Goal: Information Seeking & Learning: Find specific fact

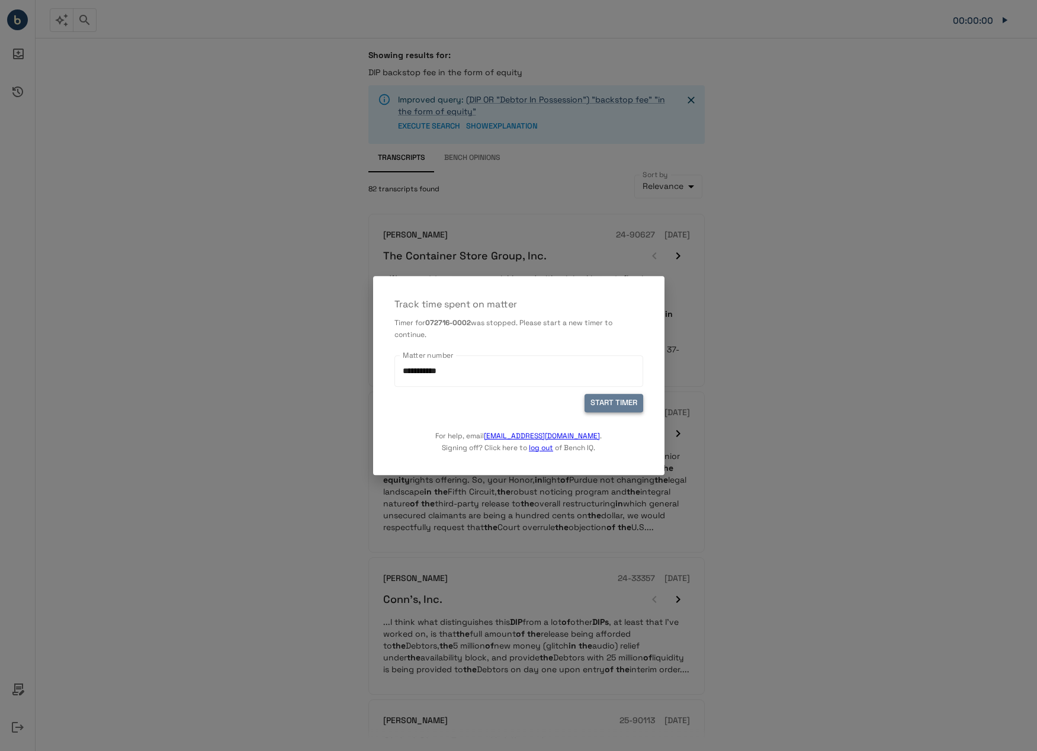
click at [628, 405] on button "START TIMER" at bounding box center [613, 403] width 59 height 18
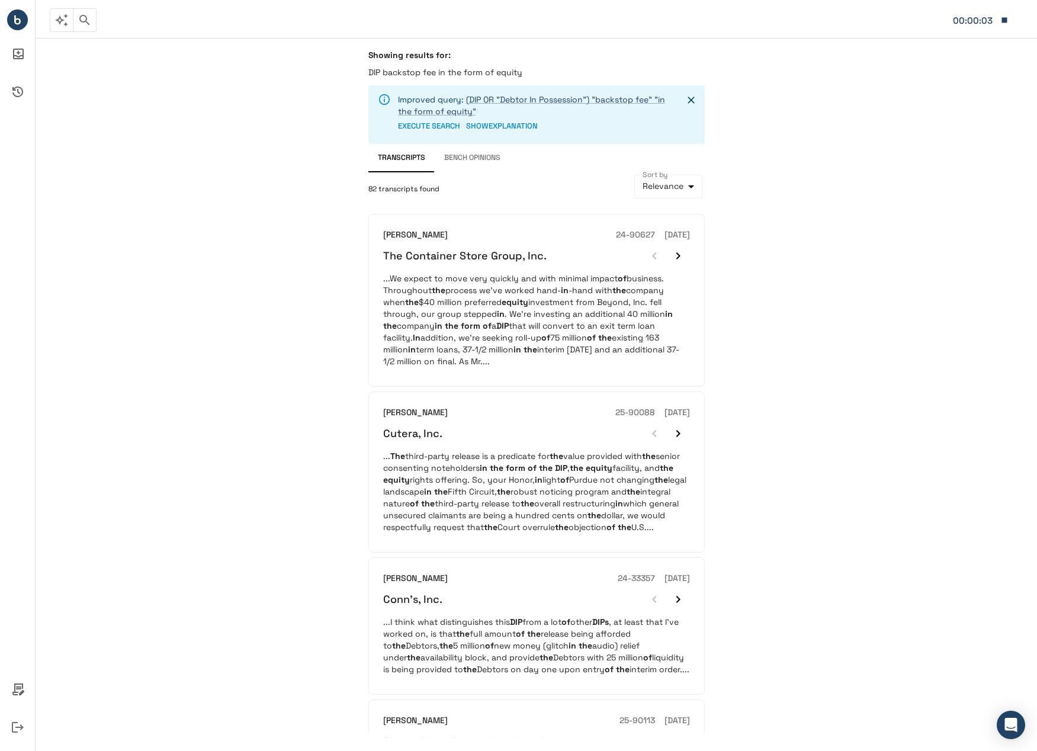
click at [557, 297] on p "...We expect to move very quickly and with minimal impact of business. Througho…" at bounding box center [536, 319] width 307 height 95
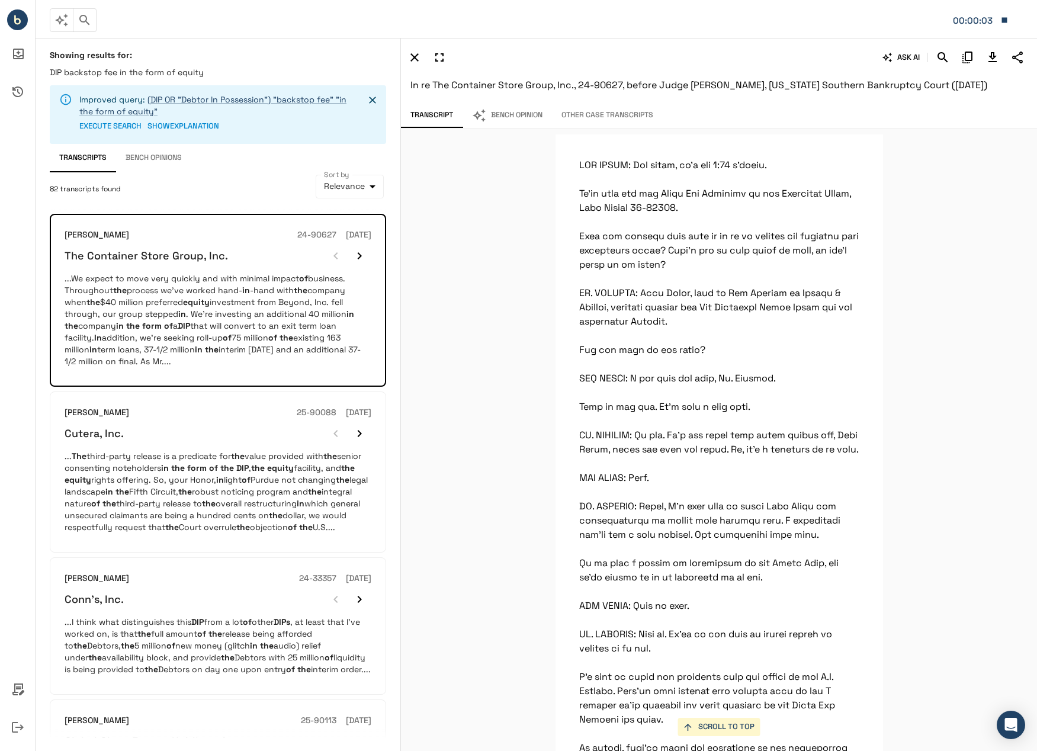
scroll to position [6013, 0]
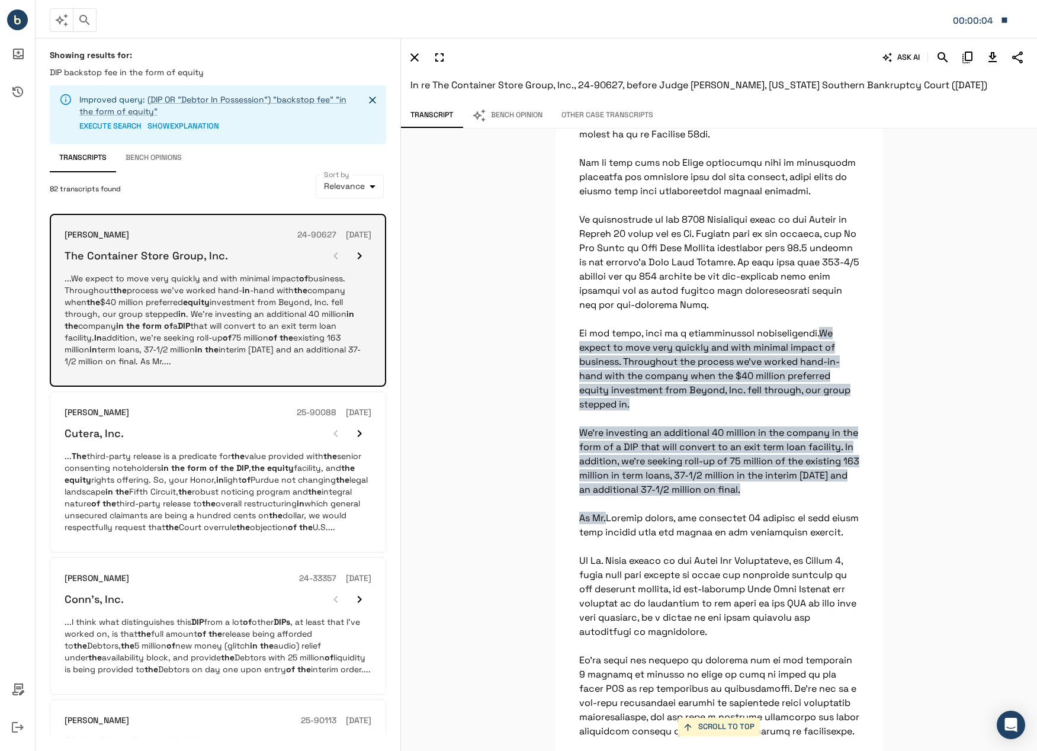
click at [195, 342] on p "...We expect to move very quickly and with minimal impact of business. Througho…" at bounding box center [218, 319] width 307 height 95
click at [362, 258] on icon "button" at bounding box center [359, 256] width 14 height 14
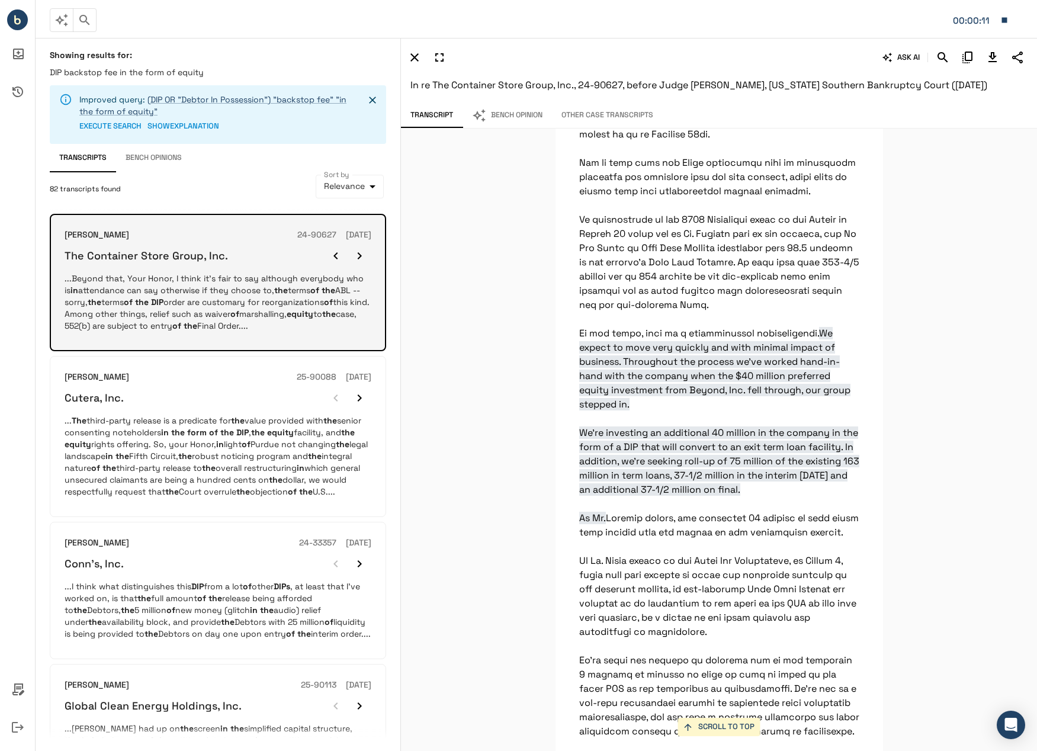
scroll to position [22652, 0]
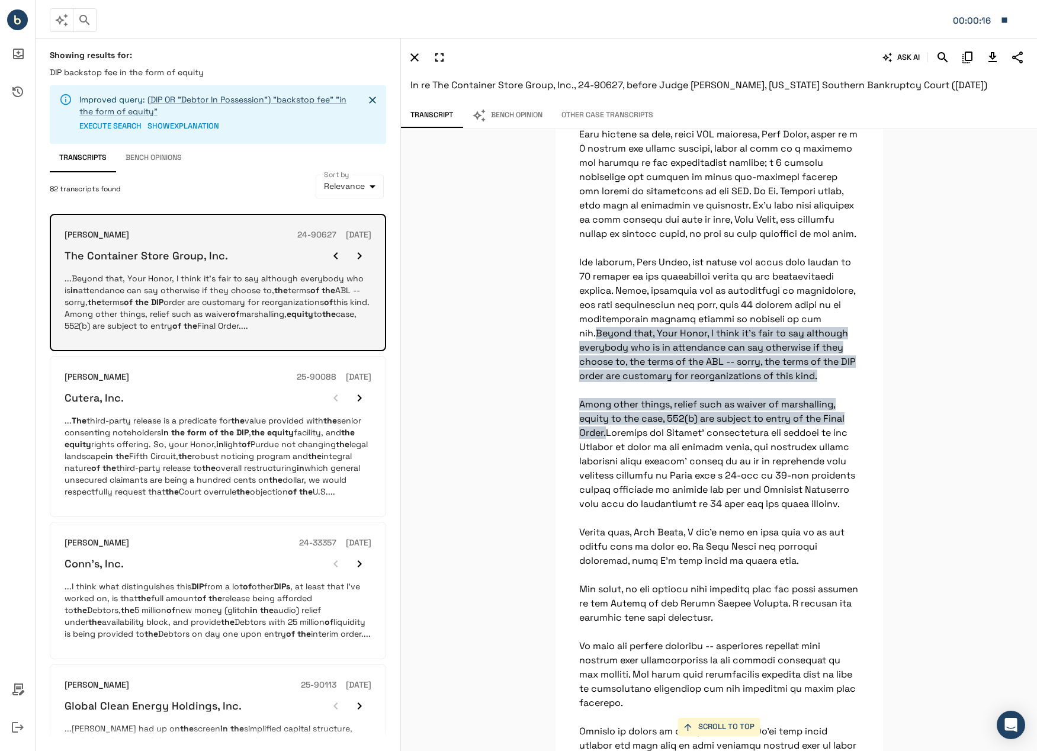
click at [362, 257] on icon "button" at bounding box center [359, 256] width 14 height 14
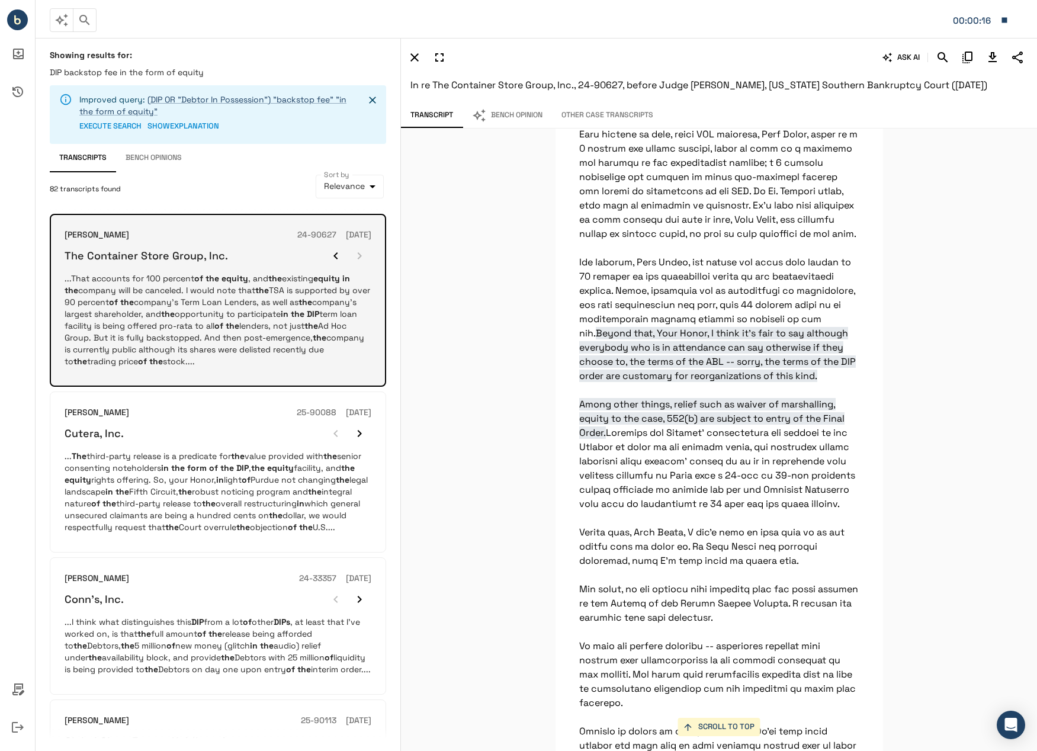
scroll to position [3619, 0]
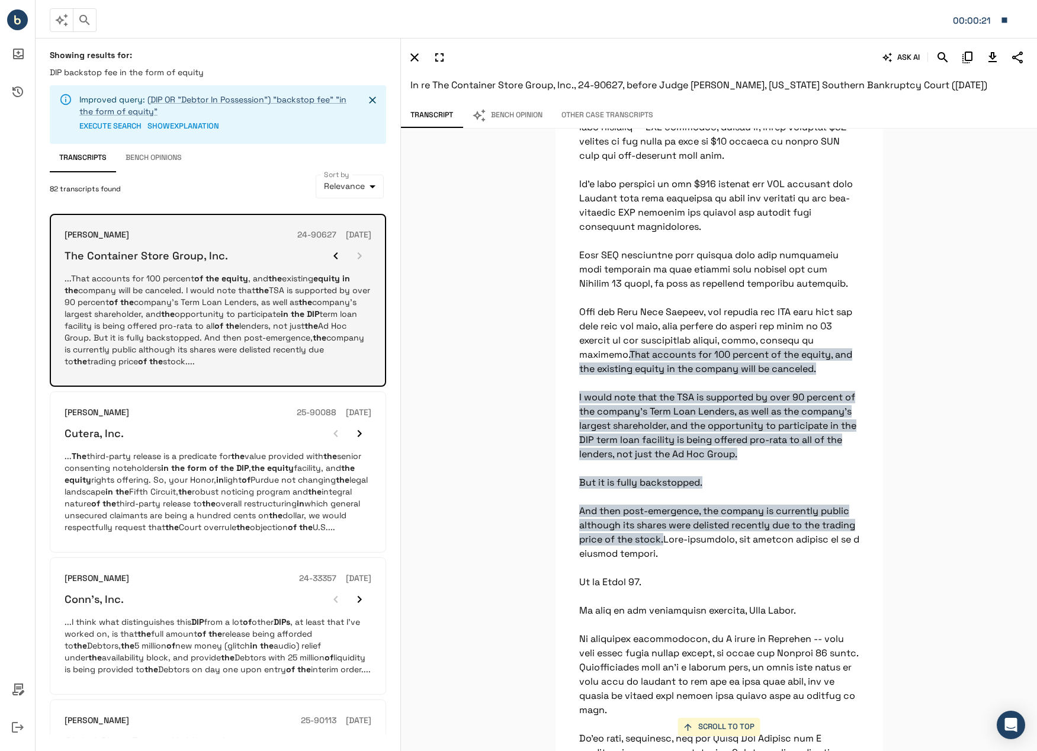
click at [362, 256] on div at bounding box center [347, 256] width 47 height 24
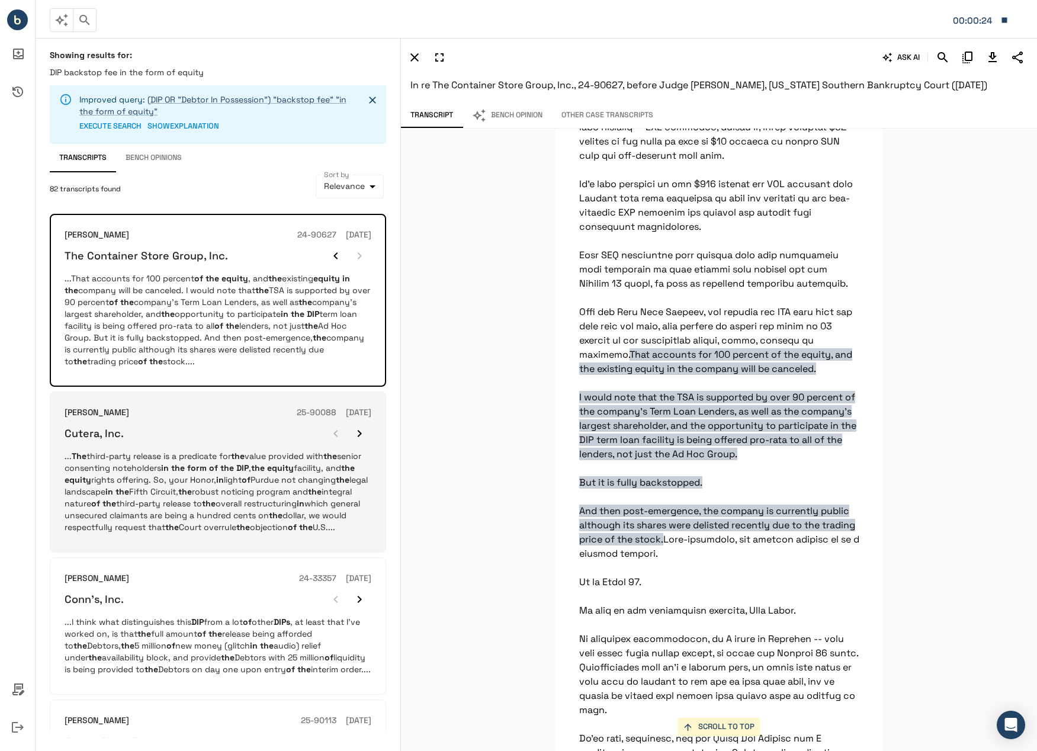
click at [360, 432] on icon "button" at bounding box center [359, 433] width 14 height 14
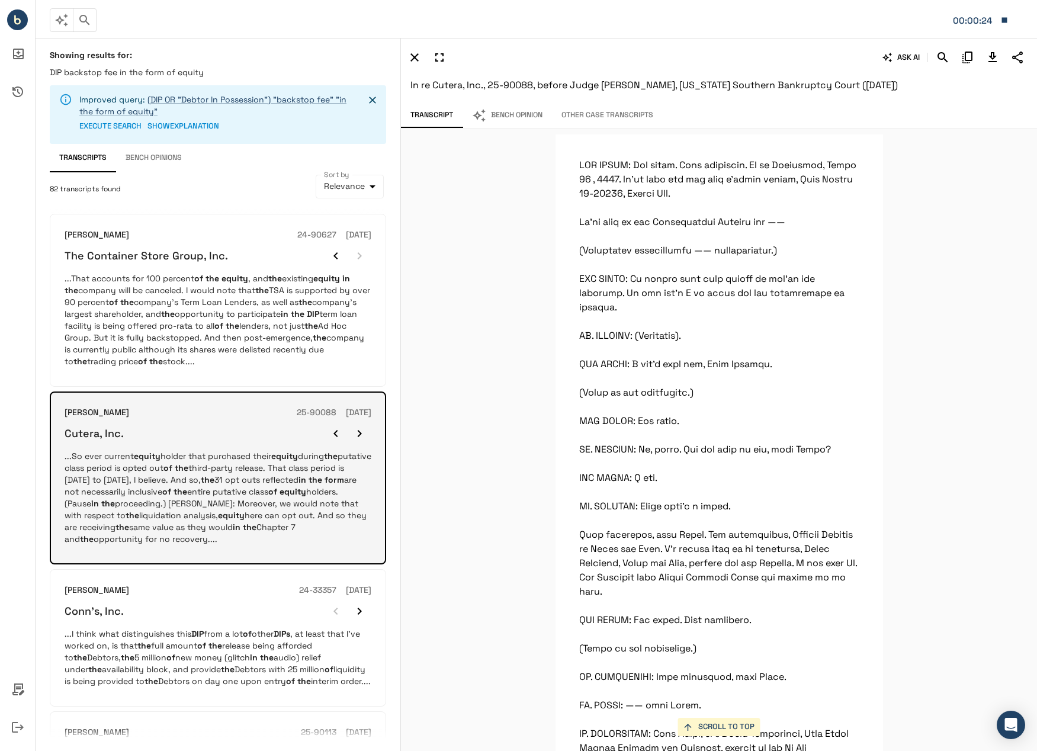
scroll to position [35000, 0]
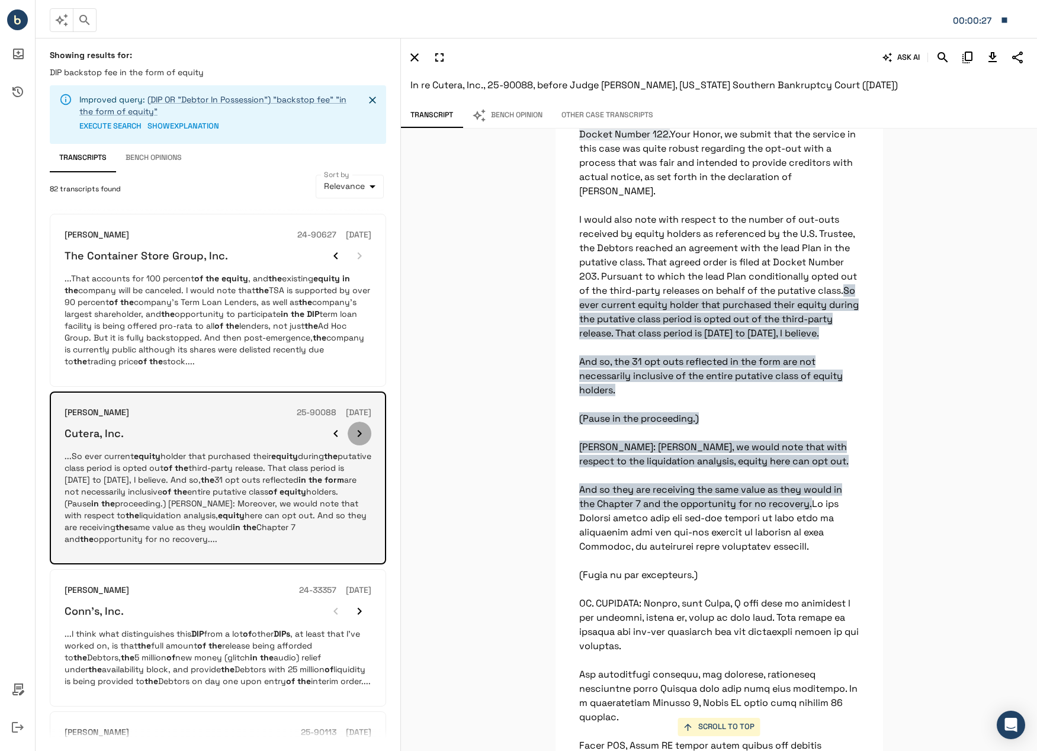
click at [360, 432] on icon "button" at bounding box center [359, 433] width 14 height 14
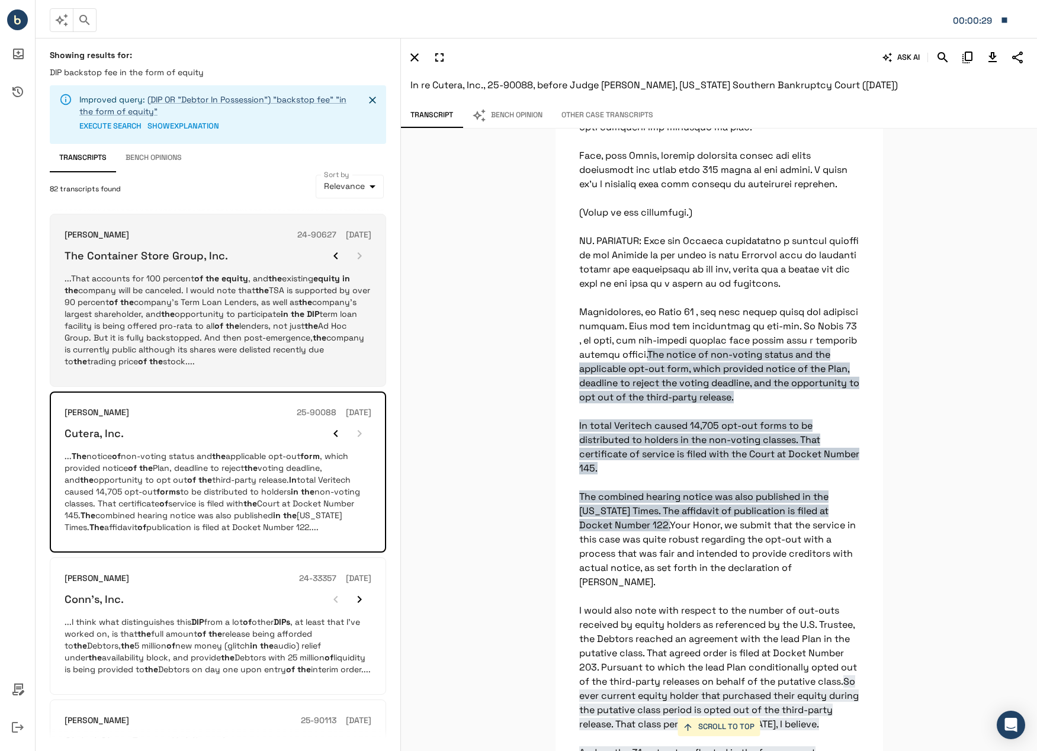
scroll to position [237, 0]
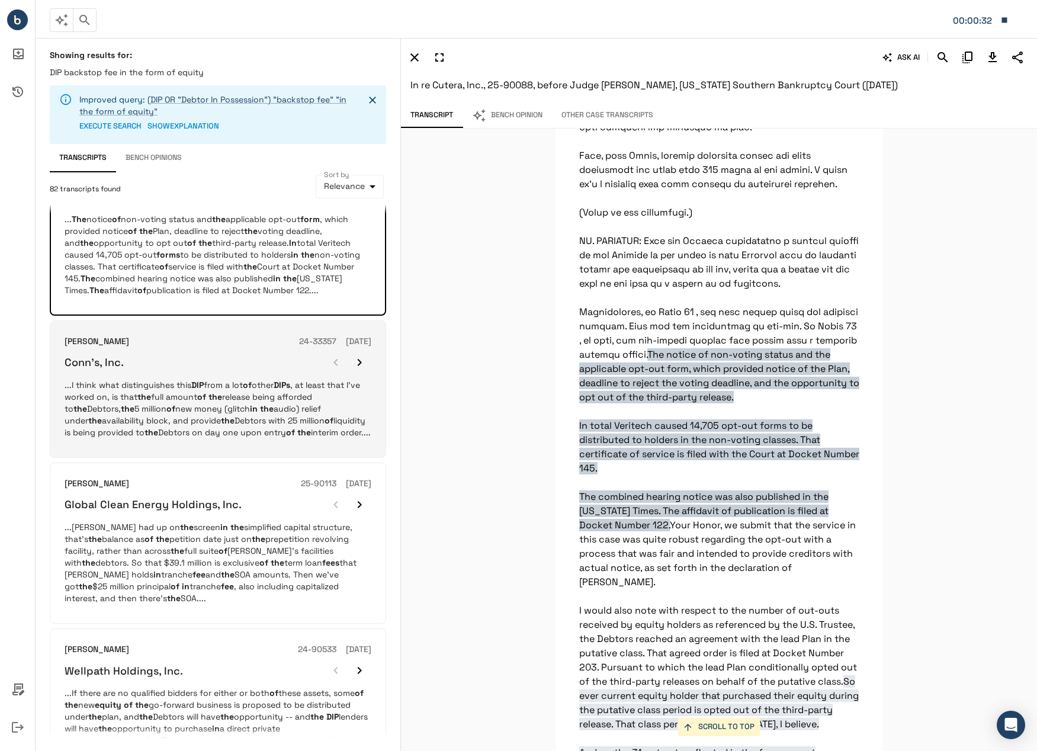
click at [290, 410] on p "...I think what distinguishes this DIP from a lot of other DIPs , at least that…" at bounding box center [218, 408] width 307 height 59
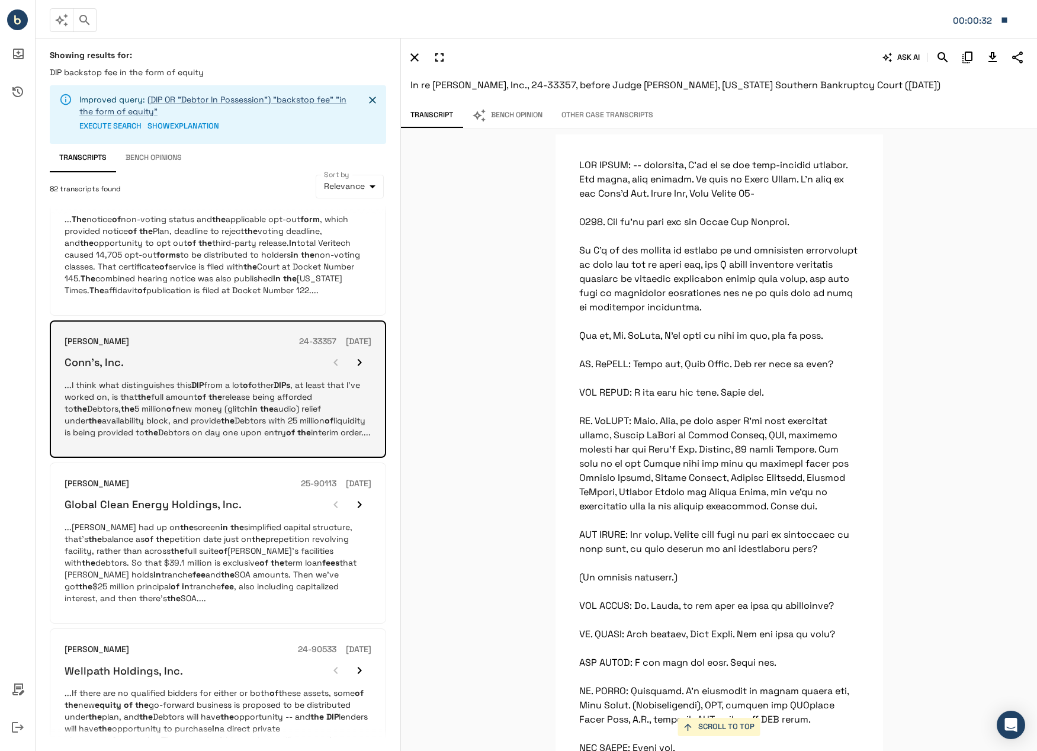
scroll to position [15540, 0]
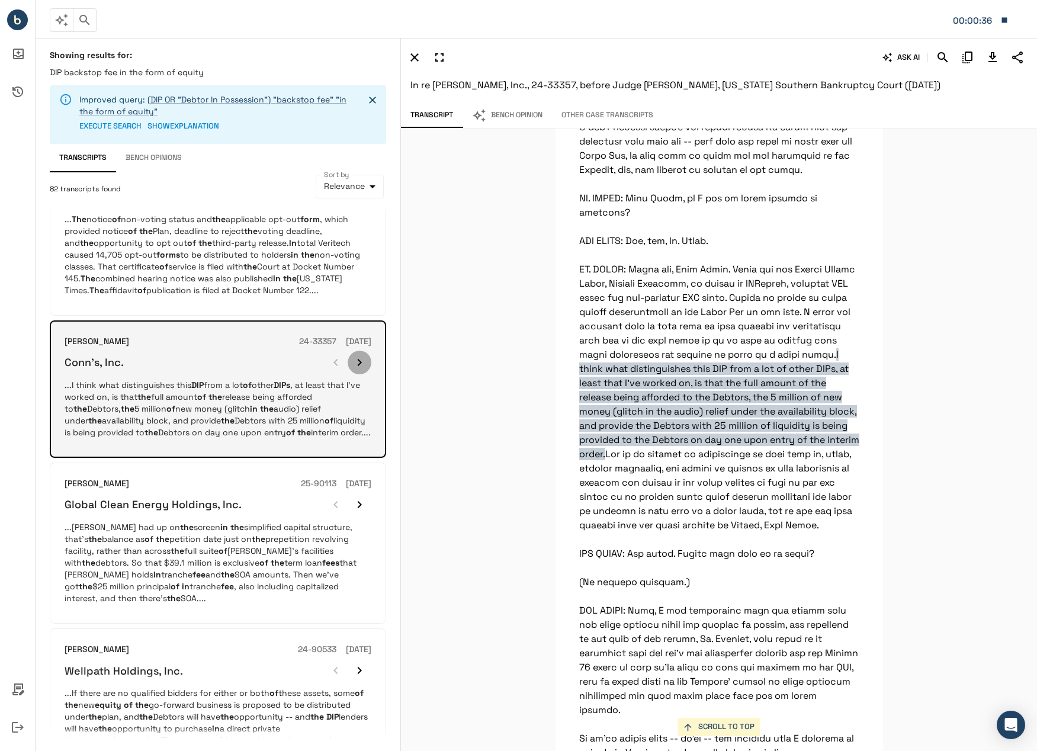
click at [363, 361] on icon "button" at bounding box center [359, 362] width 14 height 14
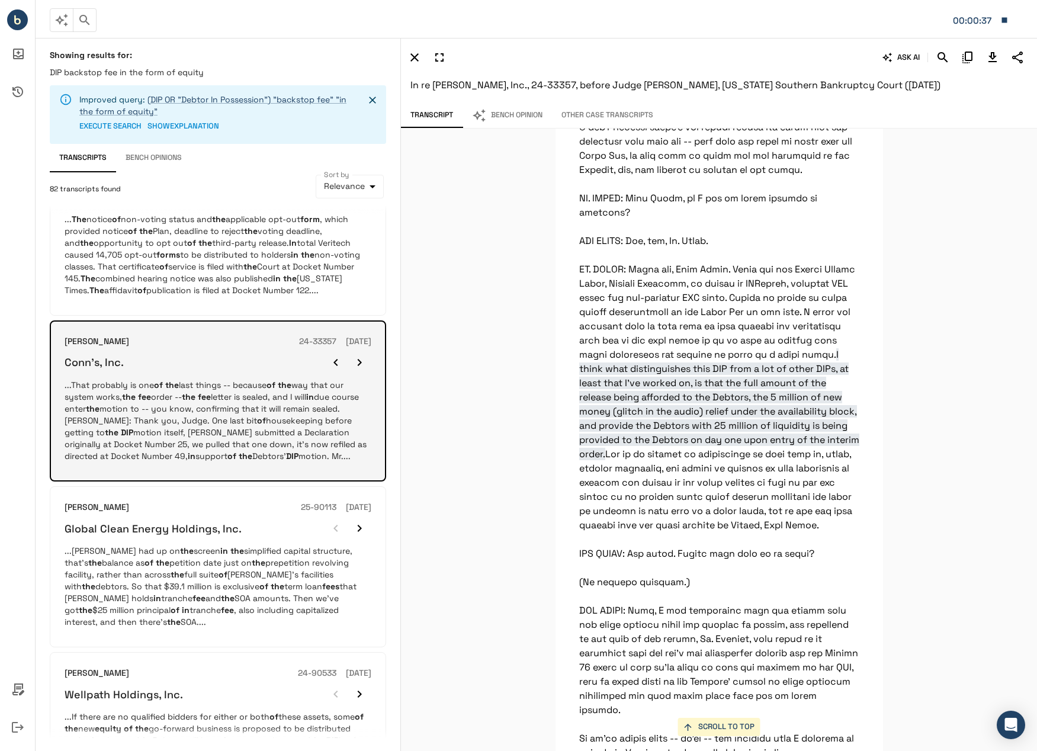
scroll to position [8258, 0]
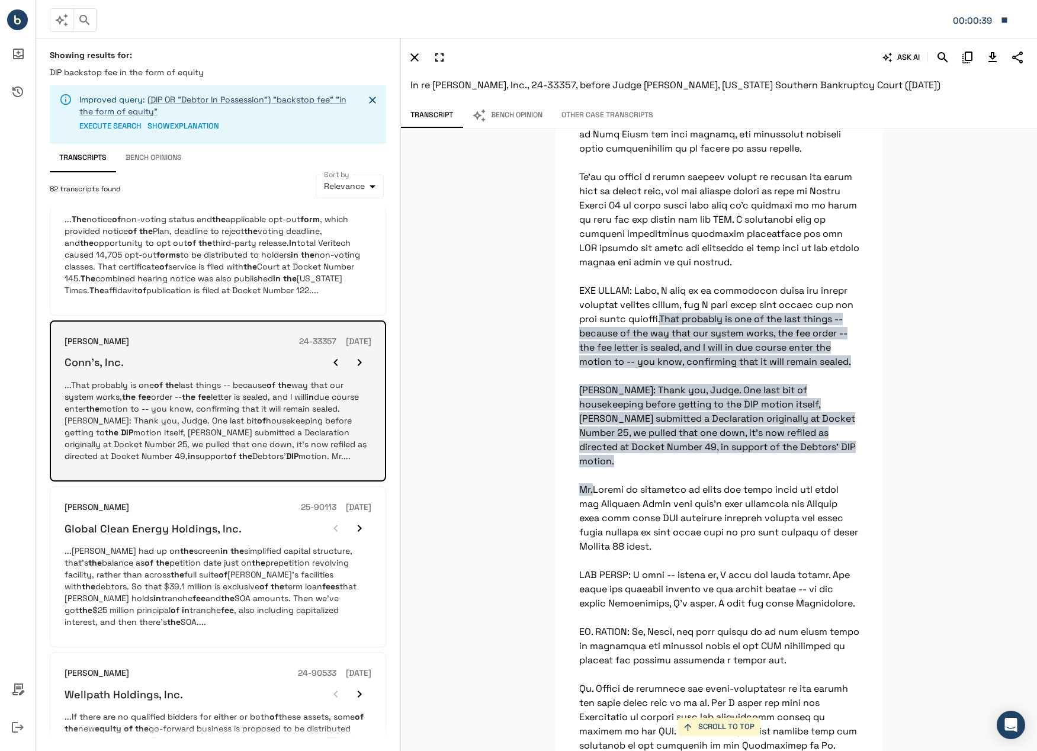
click at [363, 361] on icon "button" at bounding box center [359, 362] width 14 height 14
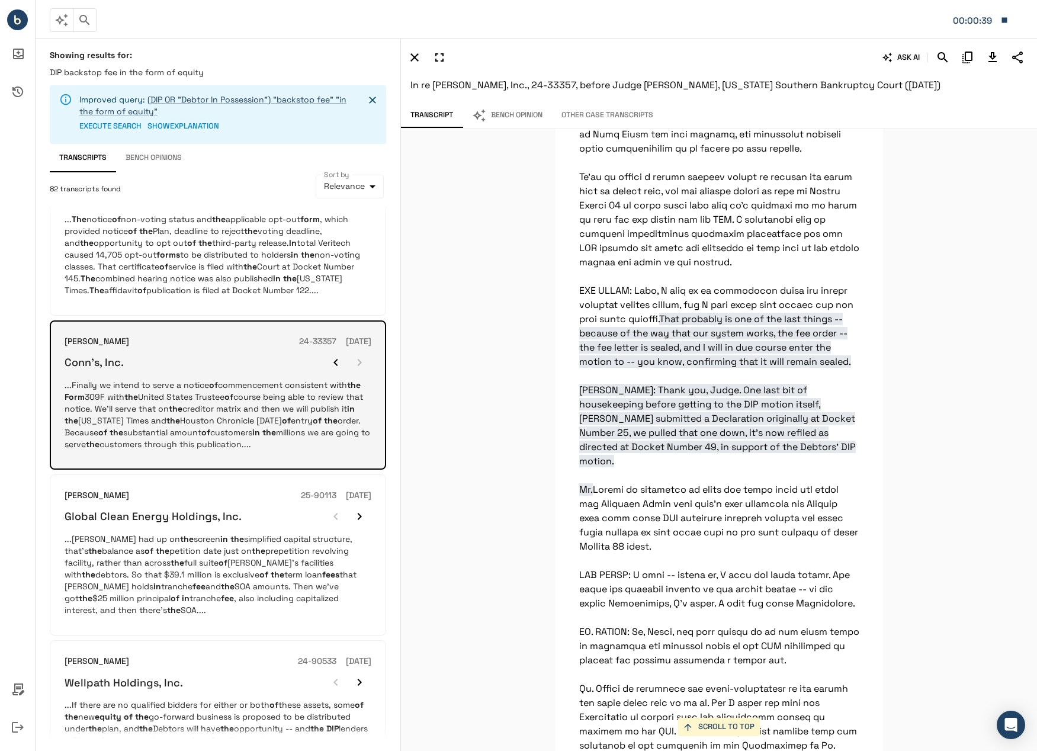
scroll to position [34687, 0]
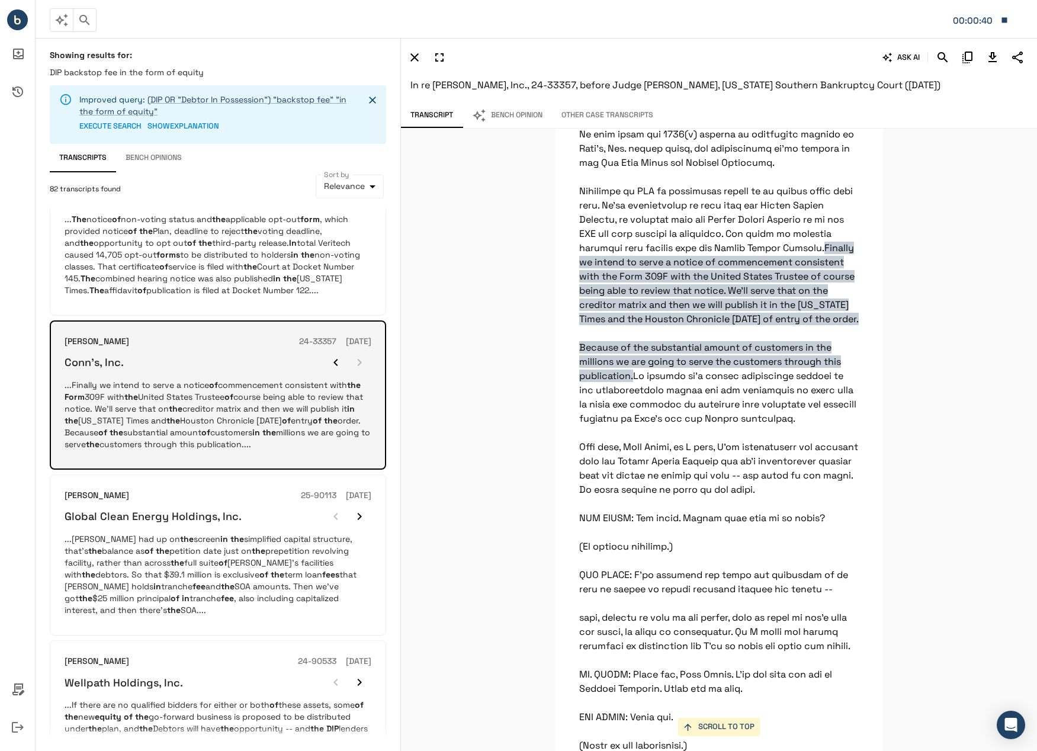
click at [363, 361] on div at bounding box center [347, 362] width 47 height 24
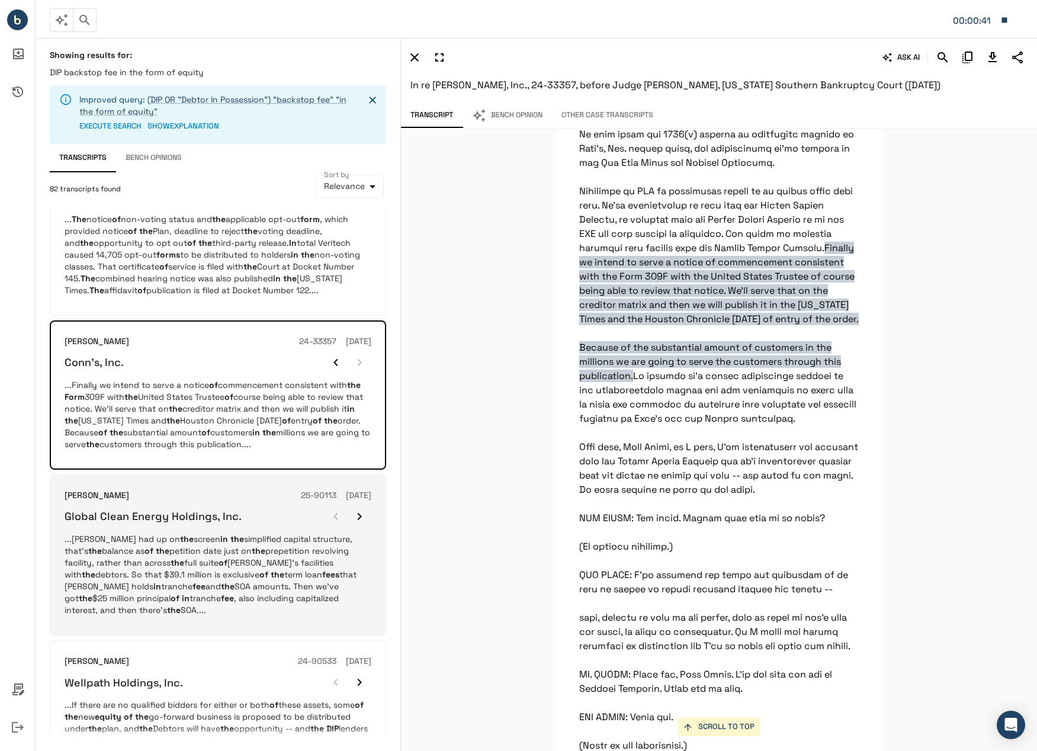
click at [261, 536] on p "...[PERSON_NAME] had up on the screen in the simplified capital structure, that…" at bounding box center [218, 574] width 307 height 83
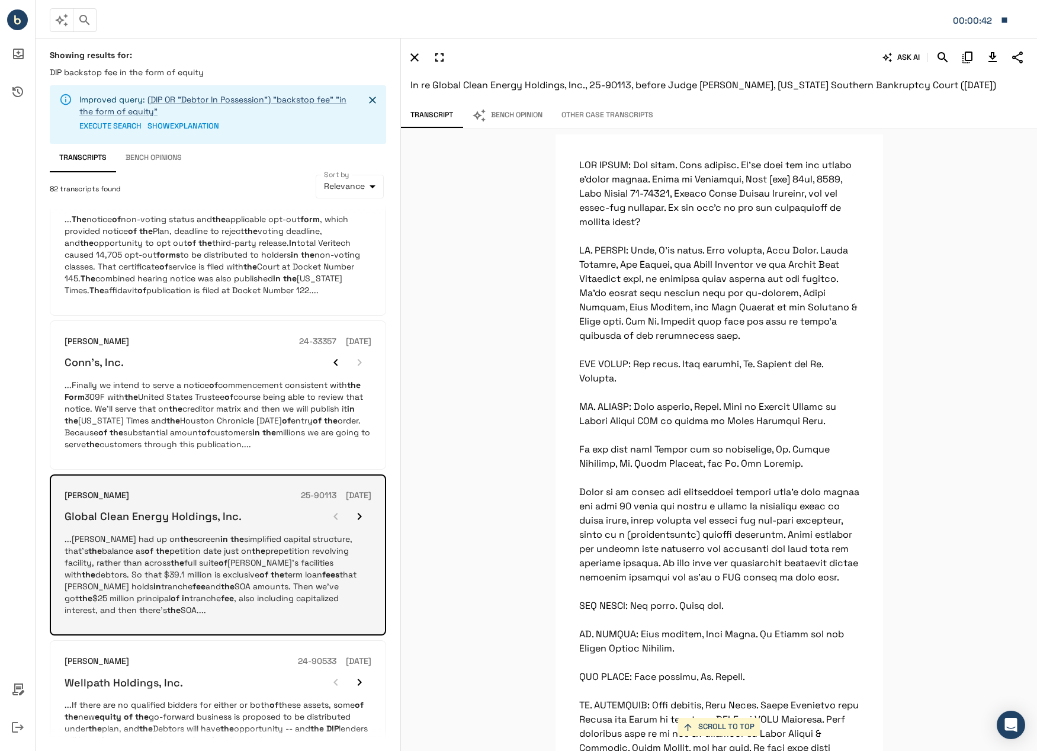
scroll to position [17821, 0]
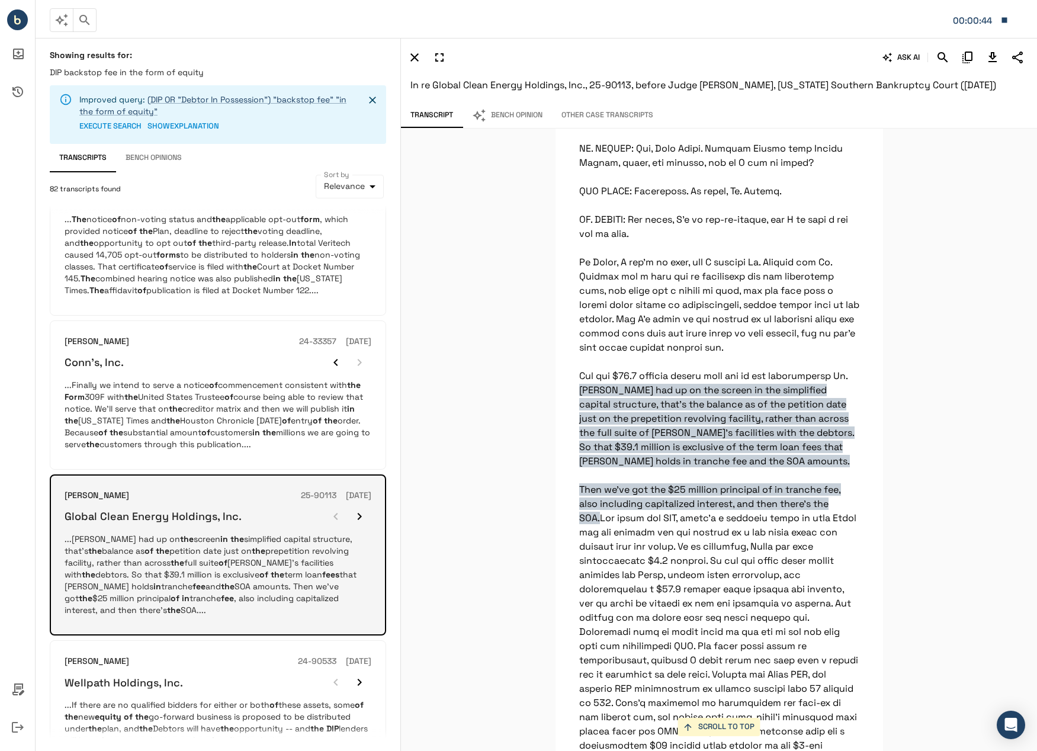
click at [359, 514] on icon "button" at bounding box center [359, 516] width 14 height 14
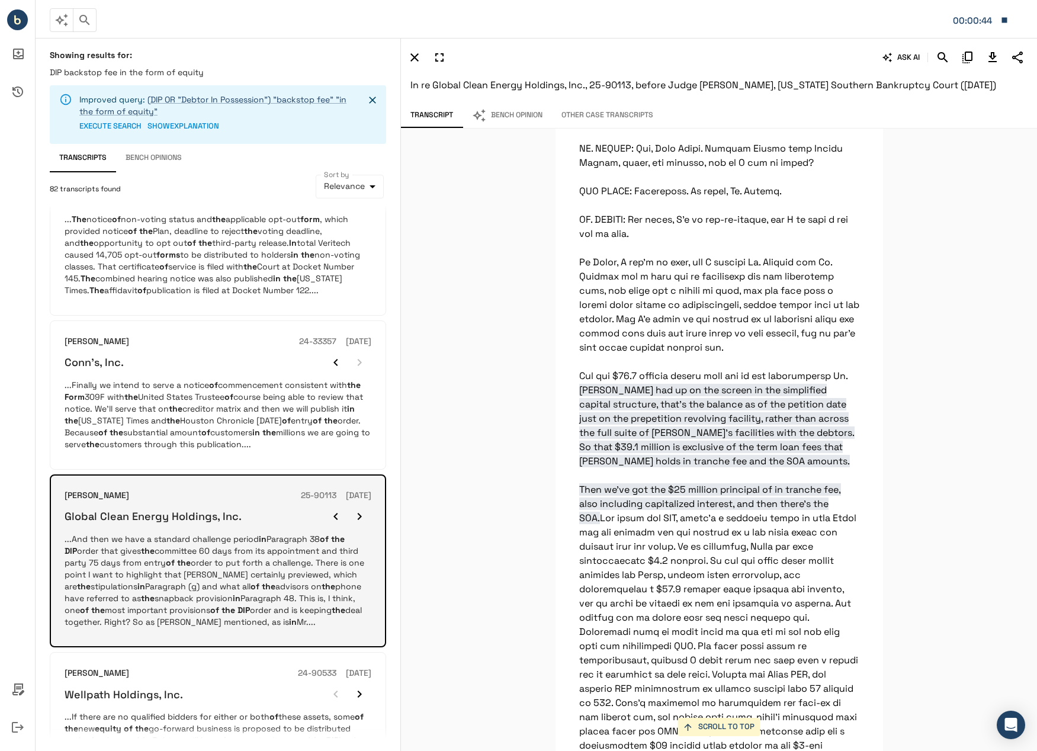
scroll to position [16549, 0]
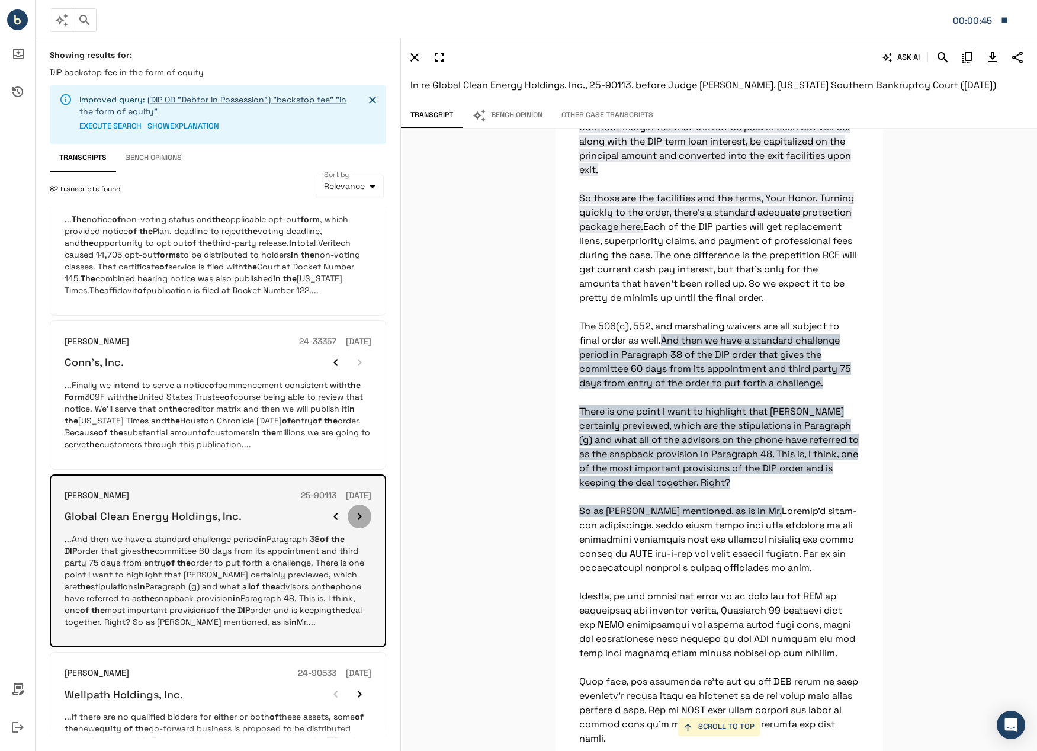
click at [359, 514] on icon "button" at bounding box center [359, 516] width 14 height 14
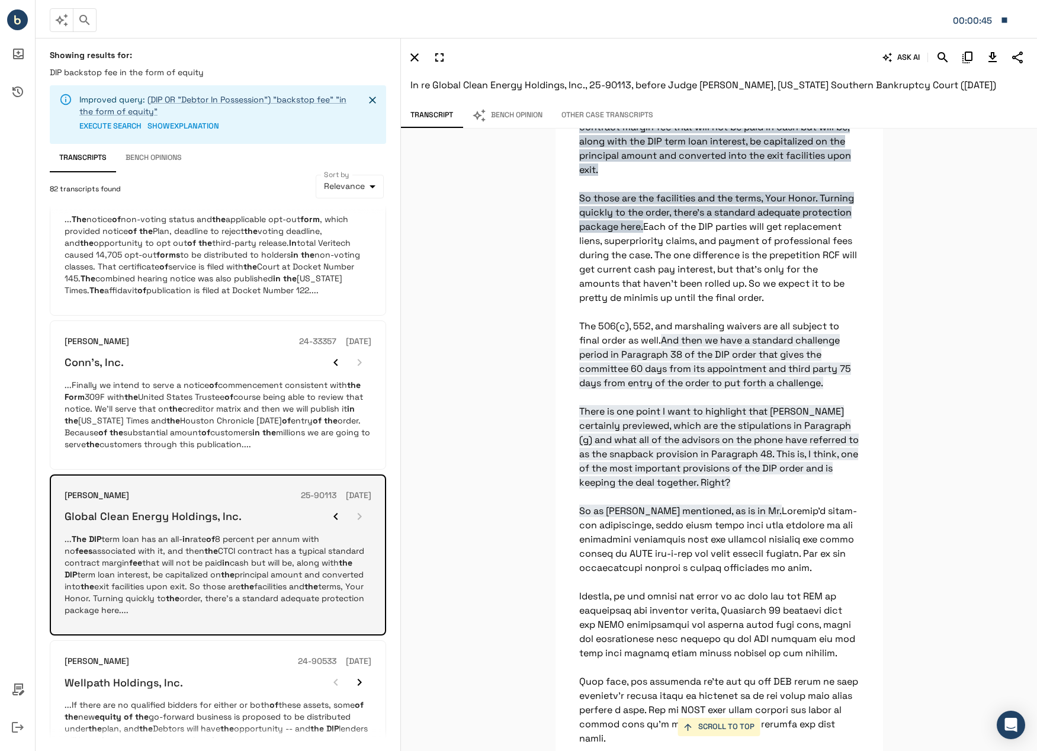
scroll to position [16286, 0]
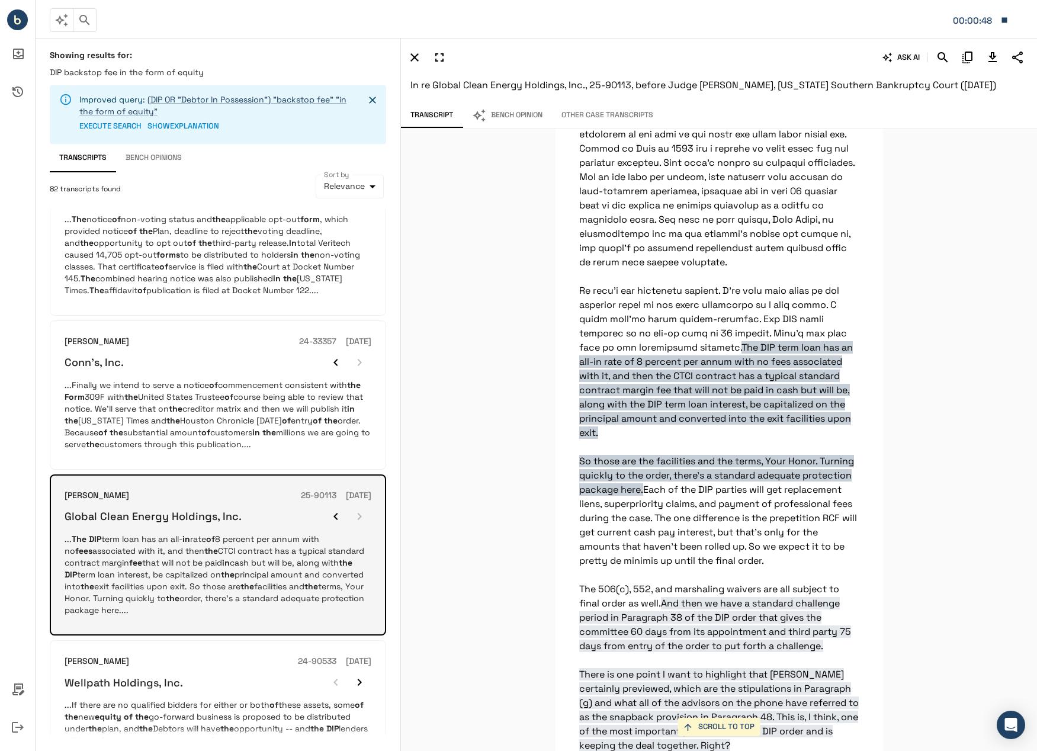
click at [359, 514] on div at bounding box center [347, 516] width 47 height 24
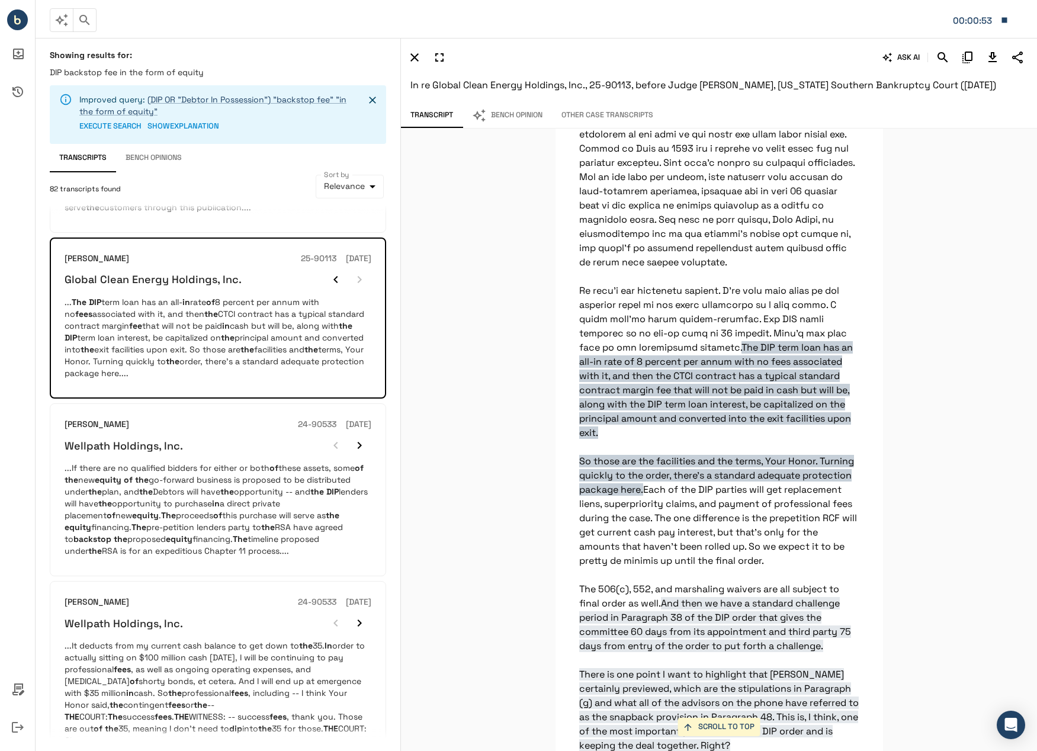
scroll to position [770, 0]
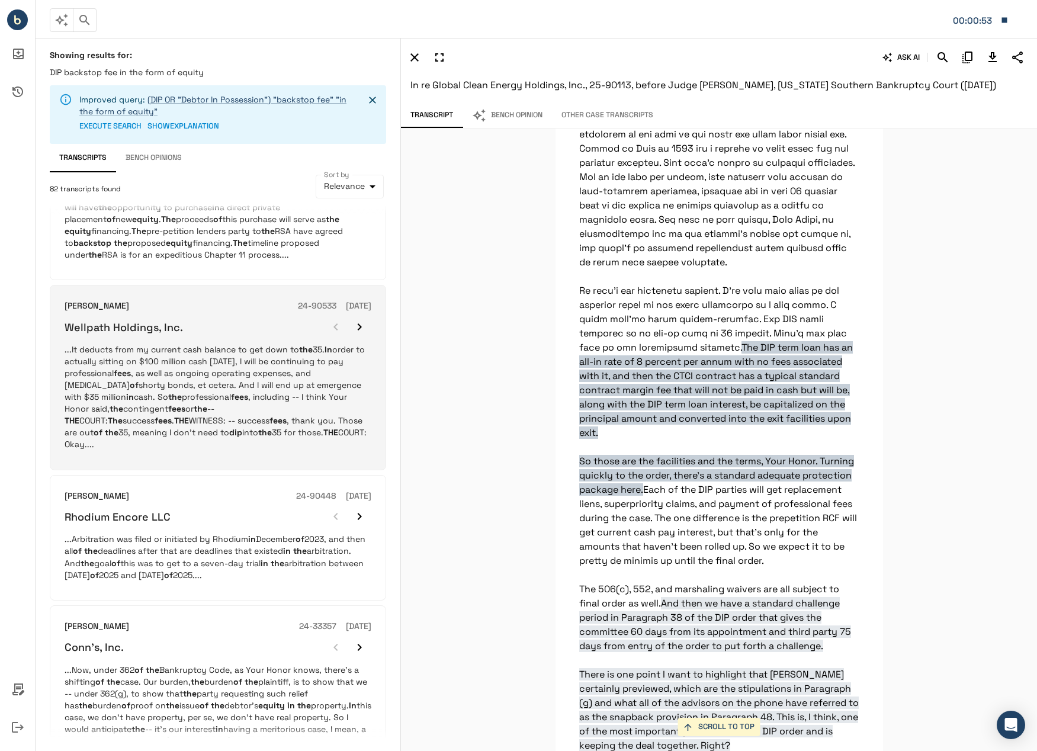
click at [202, 384] on p "...It deducts from my current cash balance to get down to the 35. In order to a…" at bounding box center [218, 396] width 307 height 107
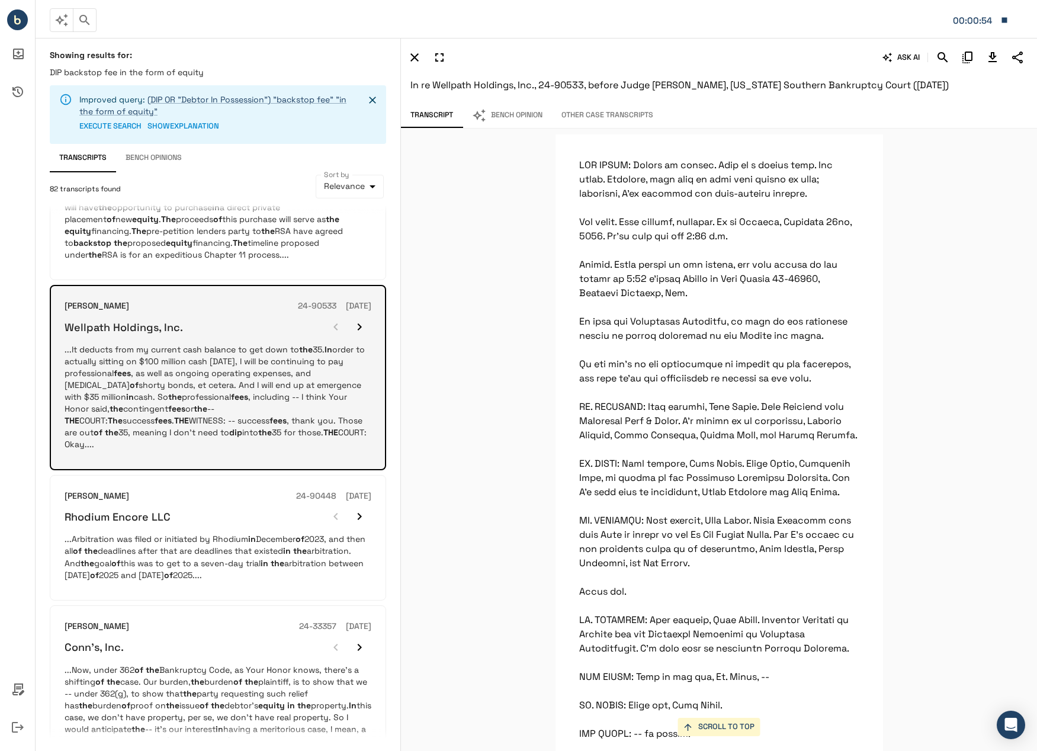
scroll to position [193626, 0]
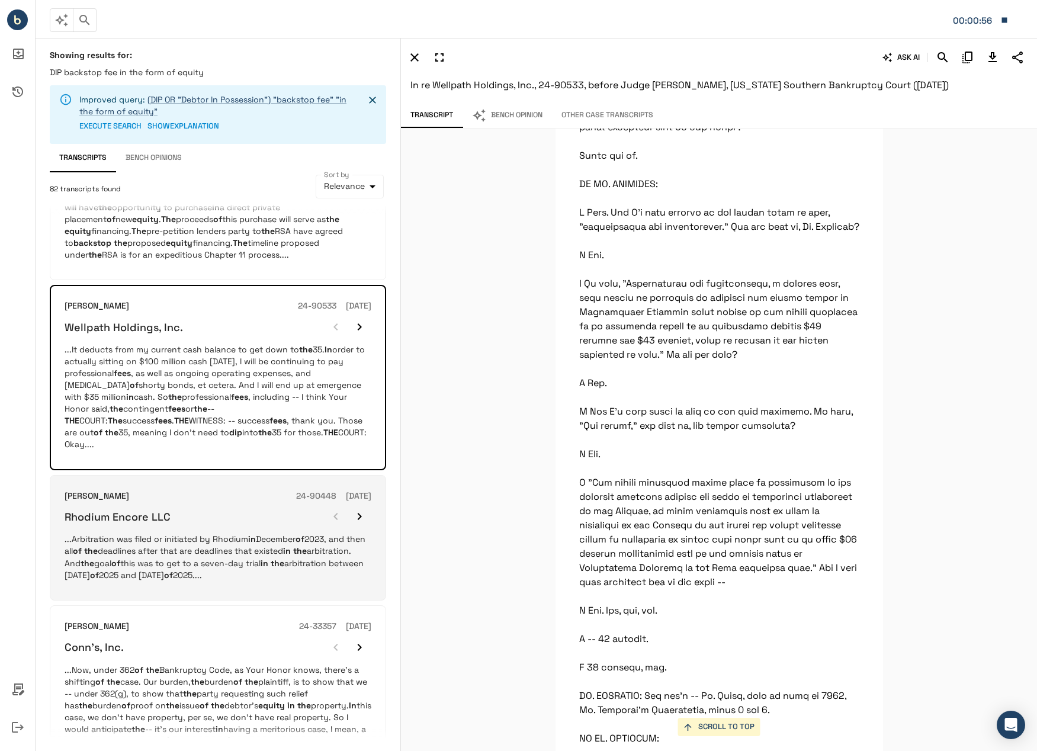
click at [245, 533] on p "...Arbitration was filed or initiated by Rhodium in [DATE], and then all of the…" at bounding box center [218, 556] width 307 height 47
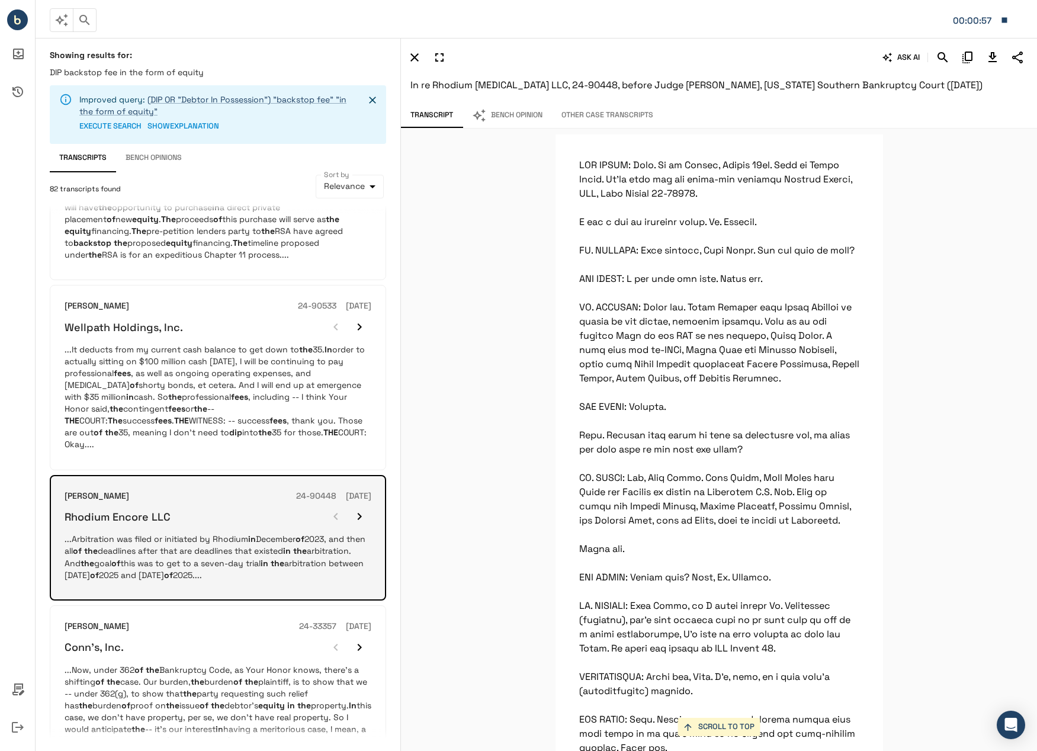
scroll to position [38368, 0]
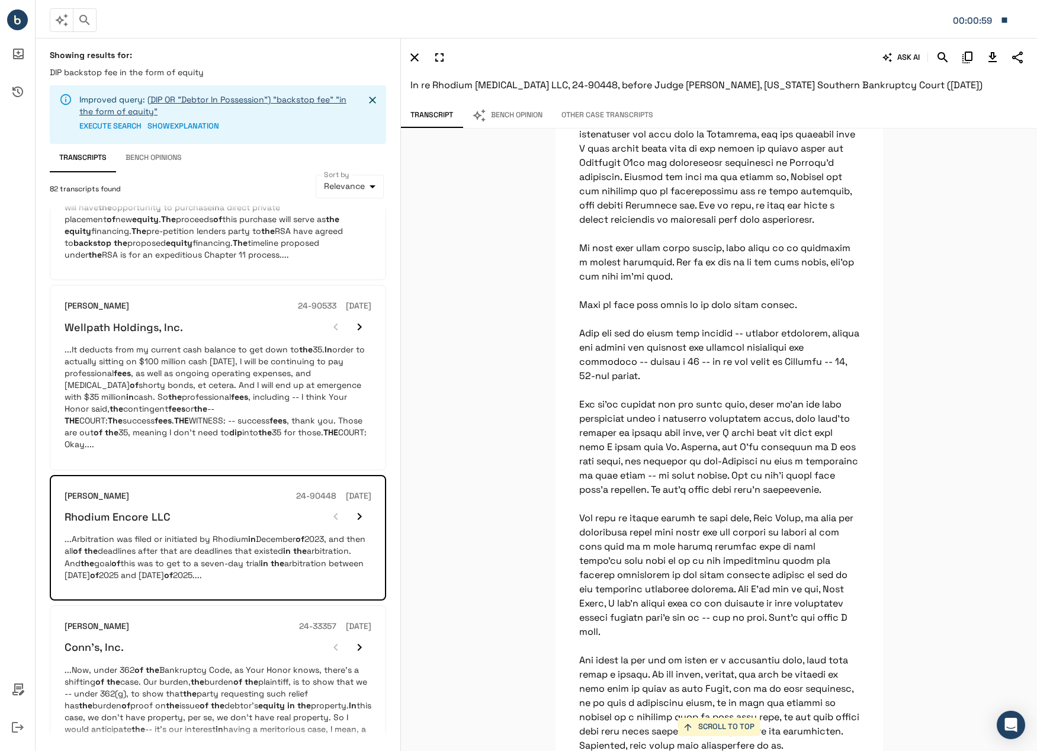
click at [97, 115] on link "(DIP OR "Debtor In Possession") "backstop fee" "in the form of equity"" at bounding box center [212, 105] width 267 height 22
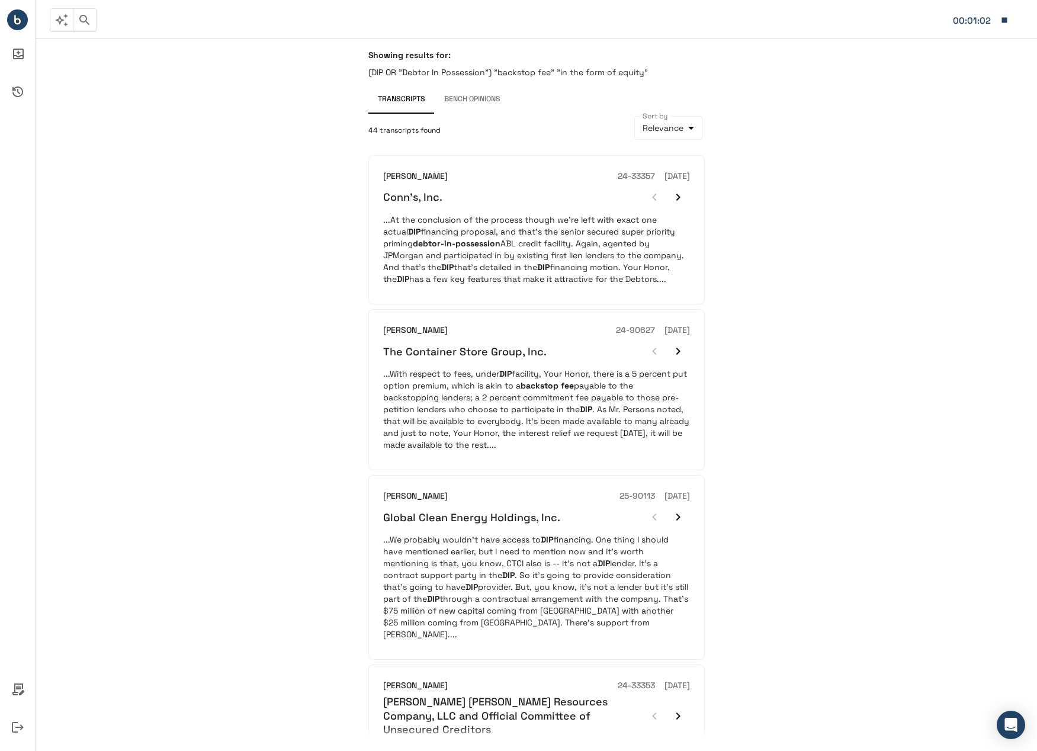
click at [538, 78] on p "(DIP OR "Debtor In Possession") "backstop fee" "in the form of equity"" at bounding box center [536, 72] width 336 height 12
click at [626, 73] on p "(DIP OR "Debtor In Possession") "backstop fee" "in the form of equity"" at bounding box center [536, 72] width 336 height 12
click at [79, 26] on icon "button" at bounding box center [85, 20] width 14 height 14
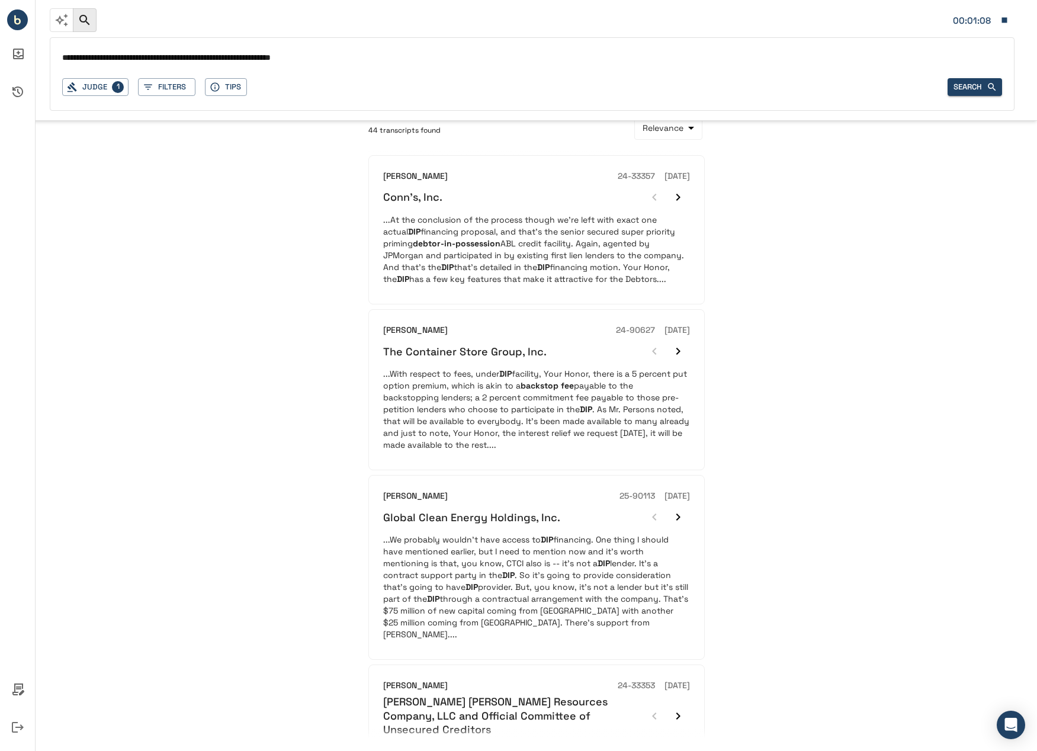
click at [269, 56] on input "**********" at bounding box center [532, 58] width 940 height 17
type input "**********"
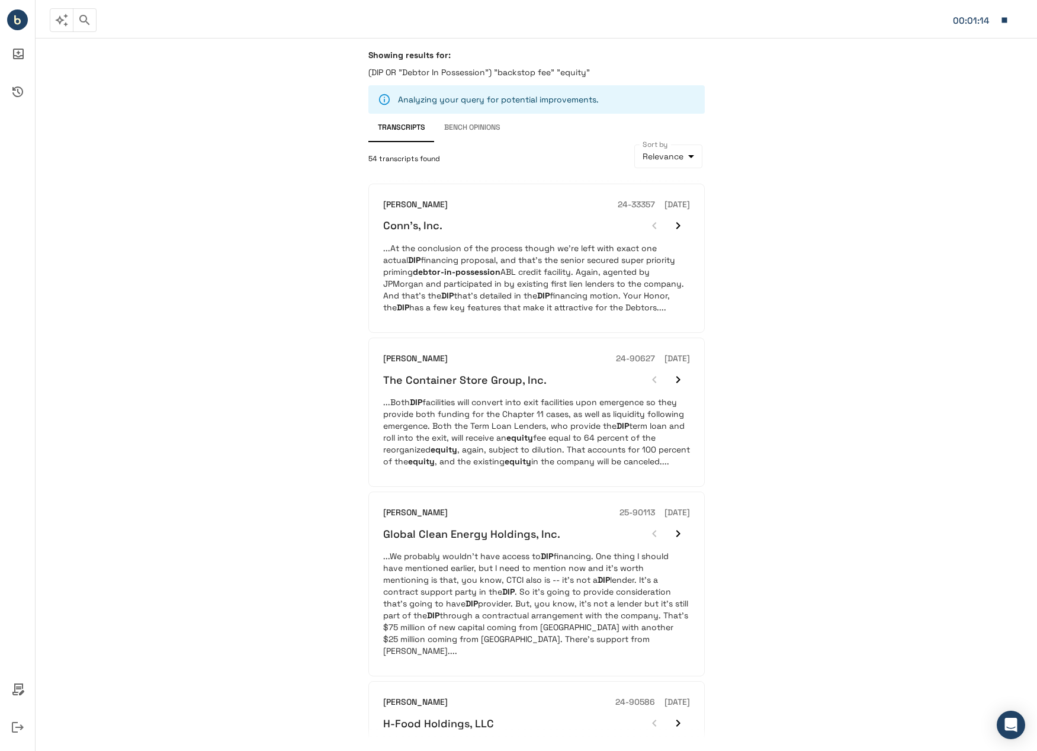
click at [503, 247] on p "...At the conclusion of the process though we’re left with exact one actual DIP…" at bounding box center [536, 277] width 307 height 71
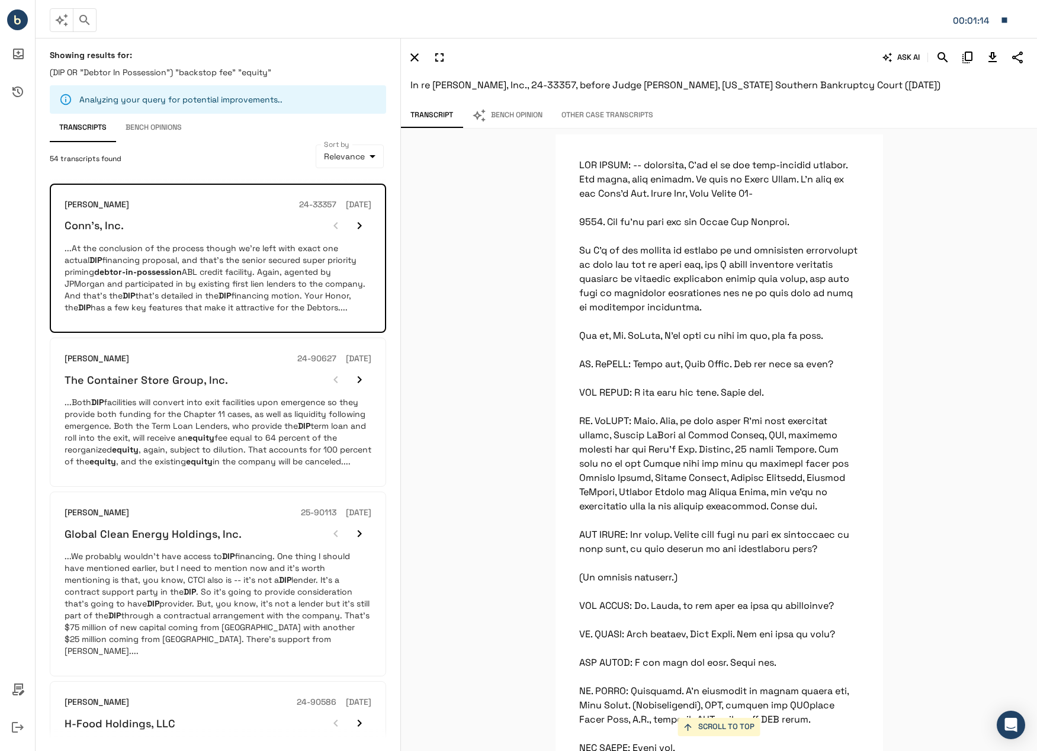
scroll to position [10008, 0]
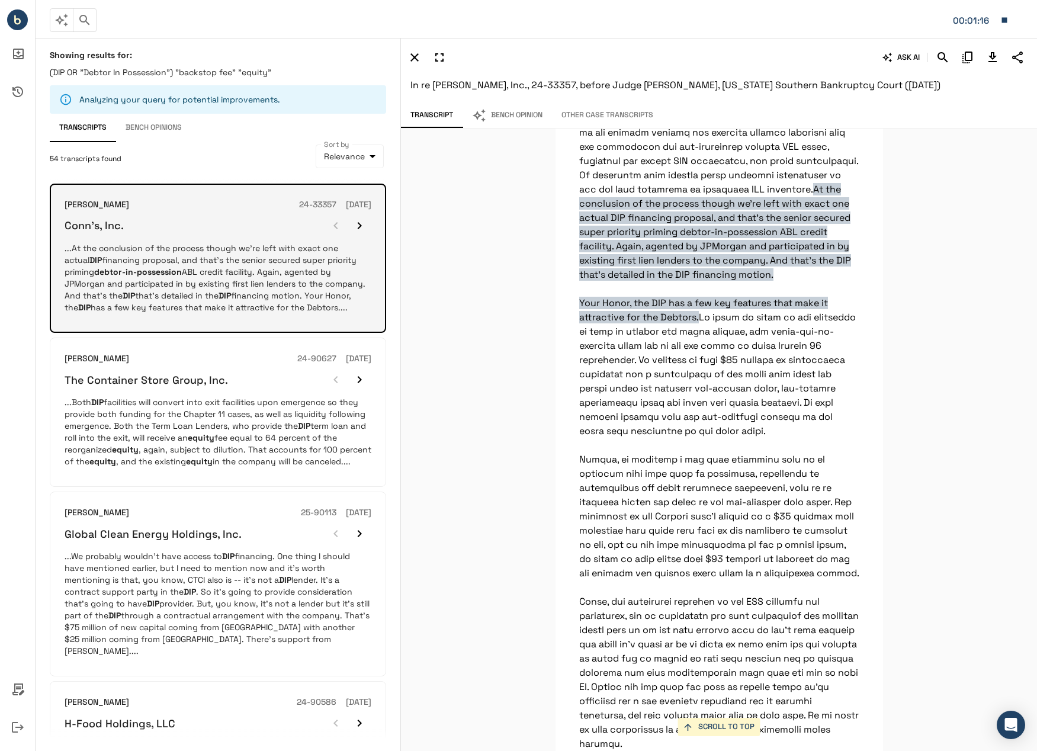
click at [359, 225] on icon "button" at bounding box center [359, 225] width 14 height 14
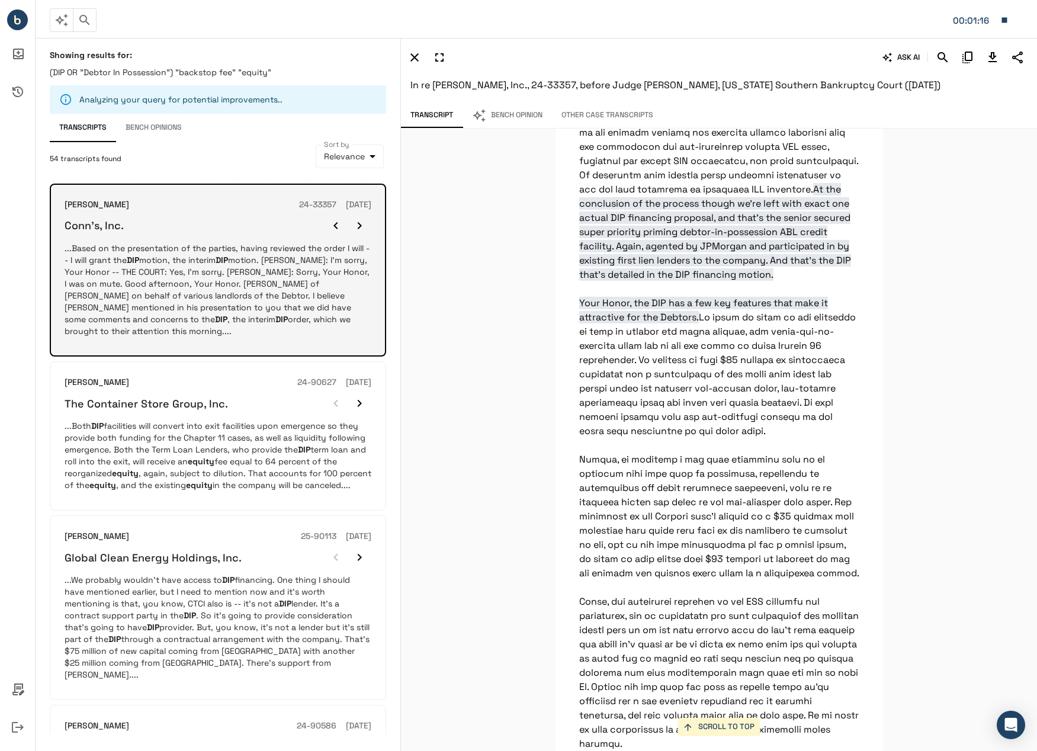
scroll to position [14531, 0]
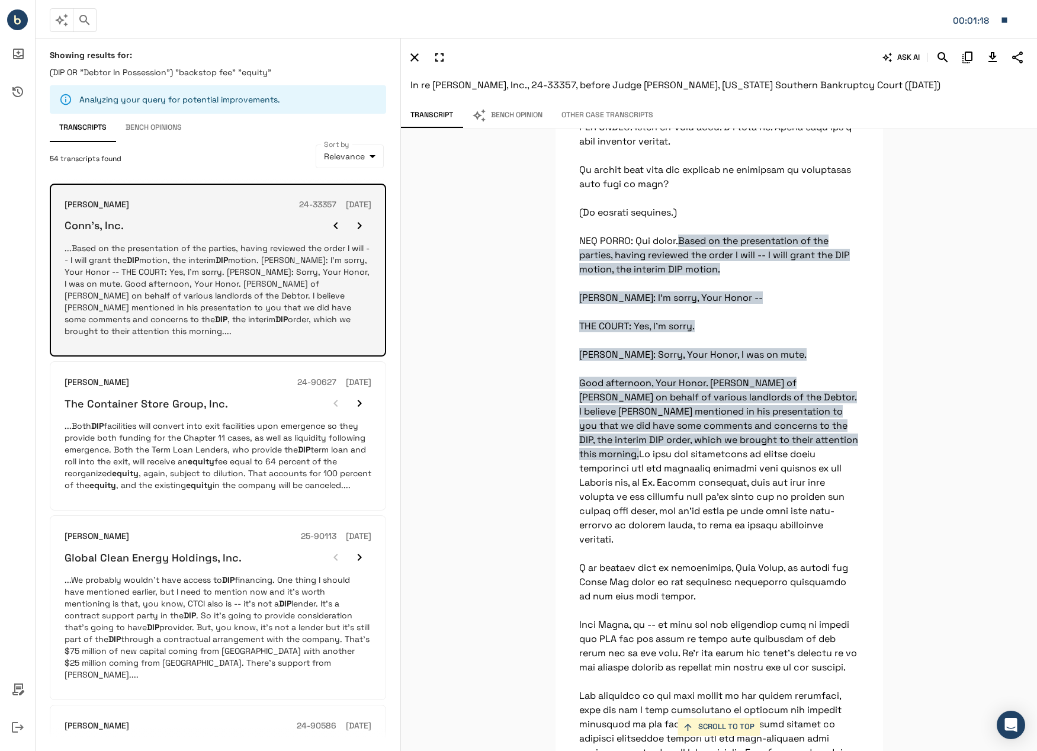
click at [359, 225] on icon "button" at bounding box center [360, 225] width 4 height 7
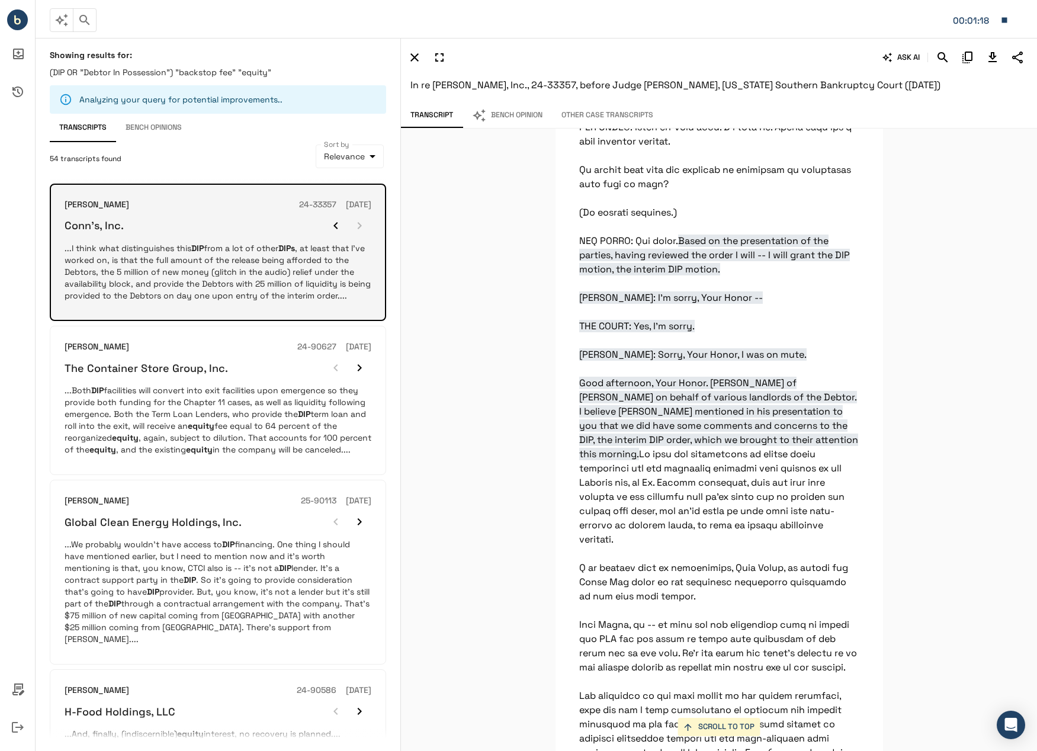
scroll to position [15540, 0]
